Goal: Task Accomplishment & Management: Use online tool/utility

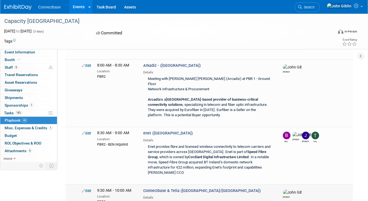
scroll to position [55, 0]
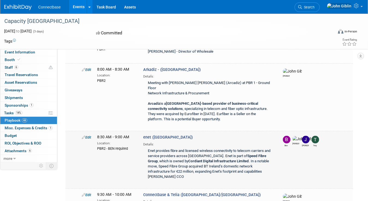
click at [87, 135] on link "Edit" at bounding box center [86, 137] width 9 height 4
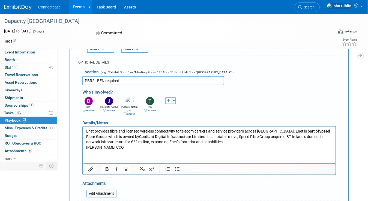
scroll to position [226, 0]
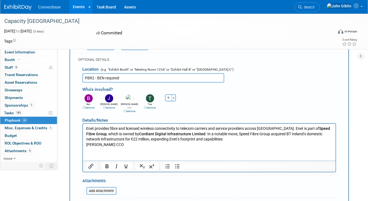
click at [124, 144] on p "Enet provides fibre and licensed wireless connectivity to telecom carriers and …" at bounding box center [209, 136] width 246 height 21
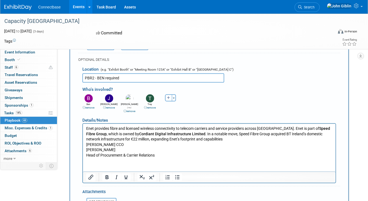
click at [120, 150] on p "[PERSON_NAME]" at bounding box center [209, 149] width 246 height 5
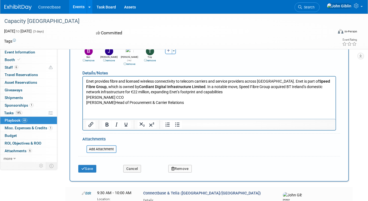
scroll to position [281, 0]
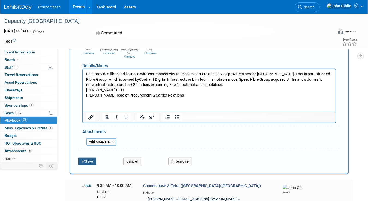
click at [89, 158] on button "Save" at bounding box center [87, 162] width 18 height 8
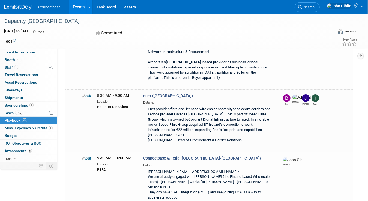
scroll to position [80, 0]
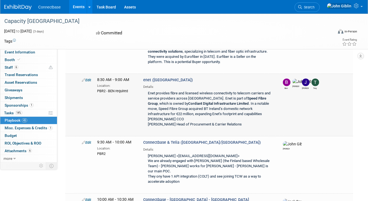
click at [83, 78] on icon at bounding box center [84, 80] width 4 height 4
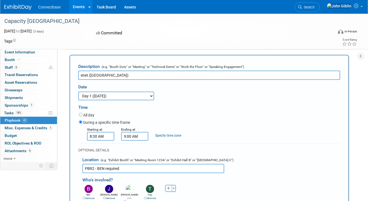
scroll to position [113, 0]
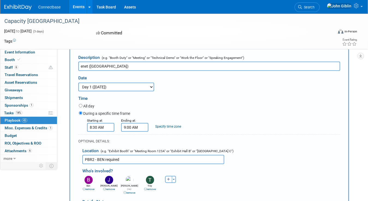
drag, startPoint x: 103, startPoint y: 151, endPoint x: 98, endPoint y: 152, distance: 5.8
click at [98, 155] on input "PBR2 - BEN required" at bounding box center [153, 159] width 142 height 9
drag, startPoint x: 116, startPoint y: 153, endPoint x: 97, endPoint y: 154, distance: 19.4
click at [97, 155] on input "PBR2 - Trey & [PERSON_NAME] required" at bounding box center [153, 159] width 142 height 9
click at [137, 155] on input "PBR2 - Trey & [PERSON_NAME] required" at bounding box center [153, 159] width 142 height 9
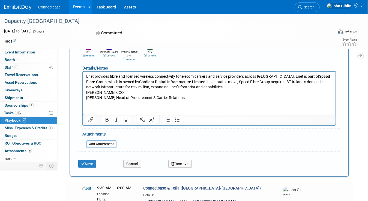
scroll to position [249, 0]
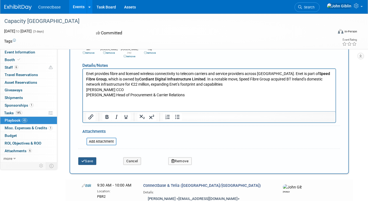
type input "PBR2 - Trey & [PERSON_NAME] required"
click at [85, 157] on button "Save" at bounding box center [87, 161] width 18 height 8
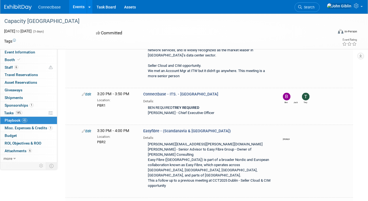
scroll to position [1062, 0]
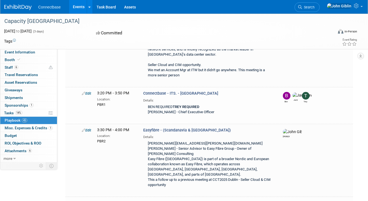
click at [82, 201] on icon at bounding box center [84, 203] width 4 height 4
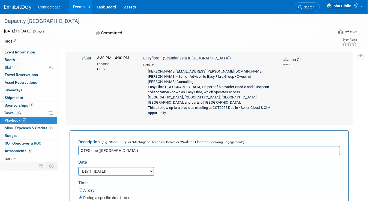
scroll to position [1160, 0]
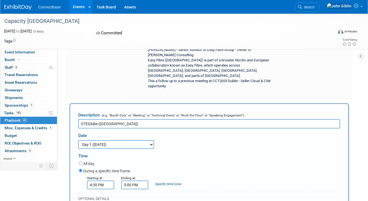
drag, startPoint x: 165, startPoint y: 152, endPoint x: 171, endPoint y: 152, distance: 6.3
paste input "Trey & [PERSON_NAME]"
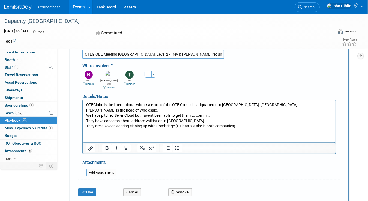
scroll to position [1324, 0]
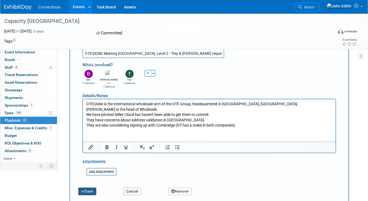
type input "OTEGlOBE Meeting [GEOGRAPHIC_DATA], Level 2 - Trey & [PERSON_NAME] required at …"
click at [89, 188] on button "Save" at bounding box center [87, 192] width 18 height 8
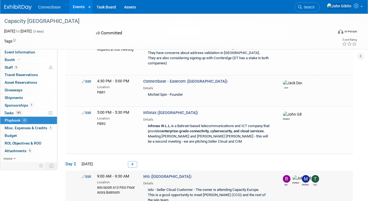
scroll to position [1236, 0]
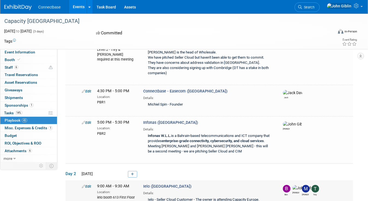
click at [81, 183] on div "Edit" at bounding box center [85, 185] width 15 height 5
click at [85, 185] on icon at bounding box center [84, 187] width 4 height 4
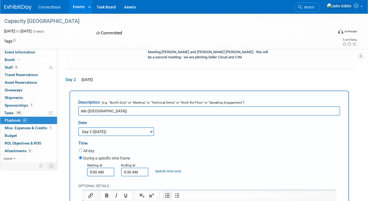
scroll to position [1295, 0]
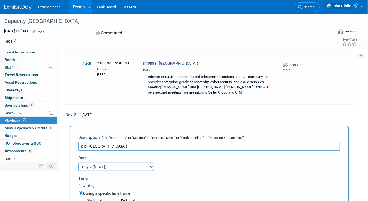
paste input "Trey & [PERSON_NAME]"
drag, startPoint x: 162, startPoint y: 181, endPoint x: 181, endPoint y: 180, distance: 18.8
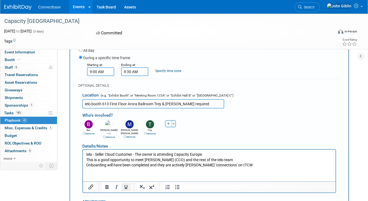
scroll to position [1431, 0]
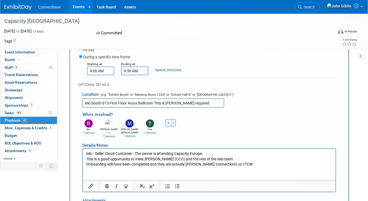
type input "ielo booth 613 First Floor Arora Ballroom Trey & [PERSON_NAME] required"
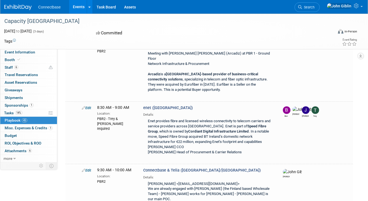
scroll to position [0, 0]
